Goal: Transaction & Acquisition: Purchase product/service

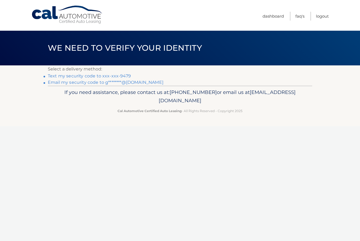
click at [93, 75] on link "Text my security code to xxx-xxx-9479" at bounding box center [89, 75] width 83 height 5
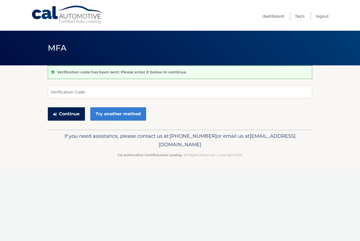
click at [63, 114] on button "Continue" at bounding box center [66, 113] width 37 height 13
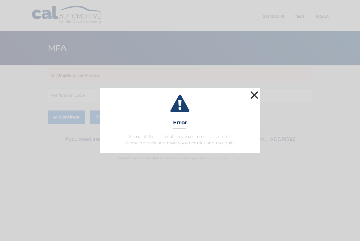
click at [251, 98] on button "×" at bounding box center [254, 95] width 11 height 11
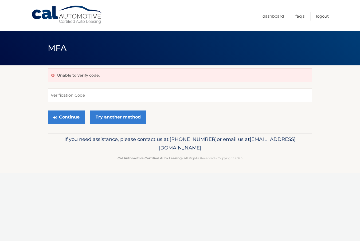
click at [115, 99] on input "Verification Code" at bounding box center [180, 95] width 265 height 13
click at [117, 99] on input "Verification Code" at bounding box center [180, 95] width 265 height 13
type input "524521"
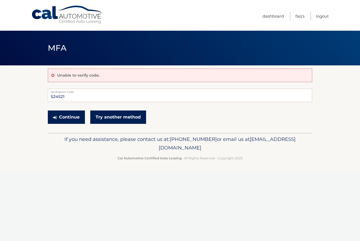
drag, startPoint x: 69, startPoint y: 115, endPoint x: 91, endPoint y: 114, distance: 21.9
click at [69, 115] on button "Continue" at bounding box center [66, 117] width 37 height 13
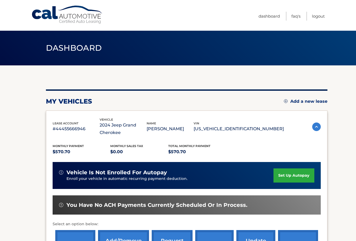
scroll to position [27, 0]
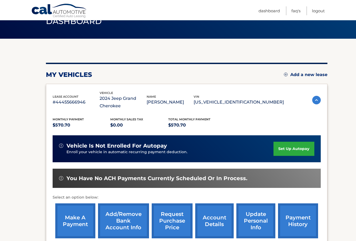
click at [77, 222] on link "make a payment" at bounding box center [75, 221] width 40 height 35
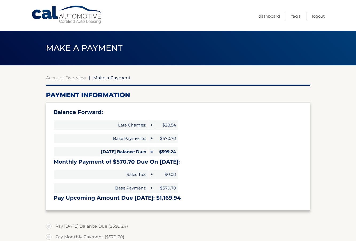
select select "MmM3MzZiNTgtZGRhNC00NDBjLWIzYjctYWQzMzdjMGUwMGRl"
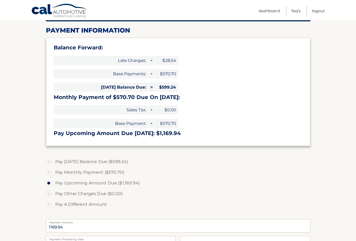
scroll to position [107, 0]
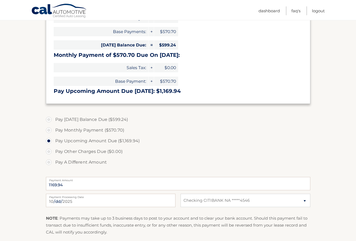
click at [49, 119] on label "Pay Today's Balance Due ($599.24)" at bounding box center [178, 119] width 265 height 11
click at [49, 119] on input "Pay Today's Balance Due ($599.24)" at bounding box center [50, 118] width 5 height 9
radio input "true"
type input "599.24"
click at [85, 141] on label "Pay Upcoming Amount Due ($1,169.94)" at bounding box center [178, 141] width 265 height 11
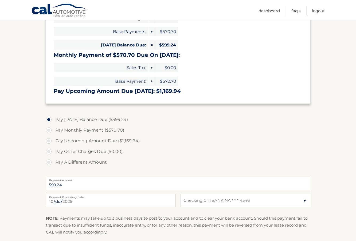
click at [53, 141] on input "Pay Upcoming Amount Due ($1,169.94)" at bounding box center [50, 140] width 5 height 9
radio input "true"
type input "1169.94"
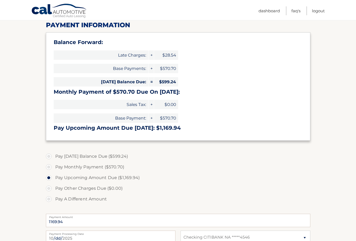
scroll to position [70, 0]
click at [344, 114] on section "Account Overview | Make a Payment Payment Information Balance Forward: Late Cha…" at bounding box center [178, 152] width 356 height 312
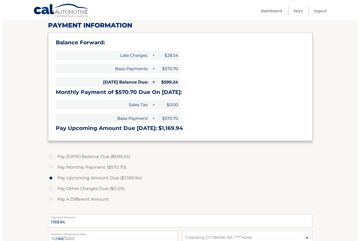
scroll to position [177, 0]
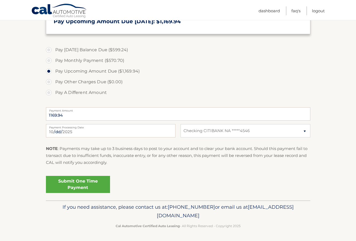
click at [68, 183] on link "Submit One Time Payment" at bounding box center [78, 184] width 64 height 17
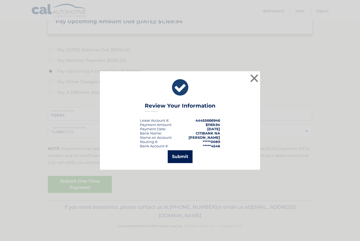
click at [183, 156] on button "Submit" at bounding box center [180, 156] width 25 height 13
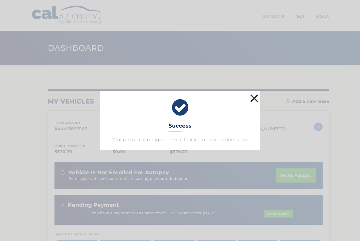
click at [258, 95] on button "×" at bounding box center [254, 98] width 11 height 11
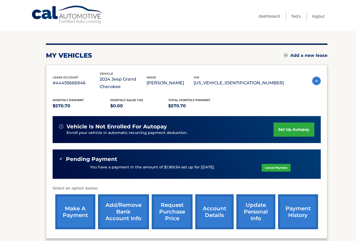
scroll to position [53, 0]
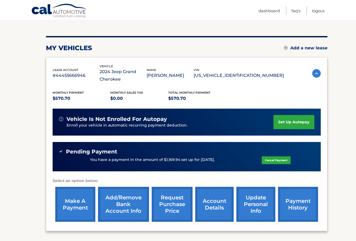
click at [302, 201] on link "payment history" at bounding box center [298, 204] width 40 height 35
